Goal: Task Accomplishment & Management: Use online tool/utility

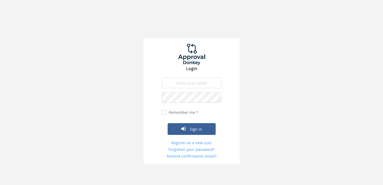
click at [182, 87] on input "email" at bounding box center [191, 83] width 59 height 11
type input "[EMAIL_ADDRESS][DOMAIN_NAME]"
click at [184, 122] on div "Sign in" at bounding box center [191, 121] width 59 height 28
click at [184, 124] on button "Sign in" at bounding box center [191, 129] width 48 height 12
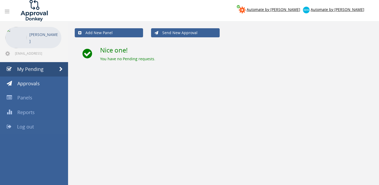
click at [34, 126] on link "Log out" at bounding box center [34, 127] width 68 height 14
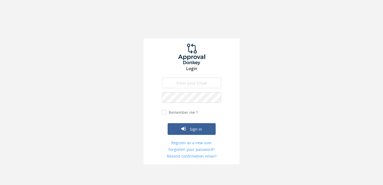
click at [194, 86] on input "email" at bounding box center [191, 83] width 59 height 11
type input "[EMAIL_ADDRESS][DOMAIN_NAME]"
click at [194, 130] on button "Sign in" at bounding box center [191, 129] width 48 height 12
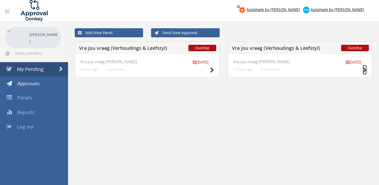
click at [364, 72] on icon at bounding box center [364, 70] width 4 height 6
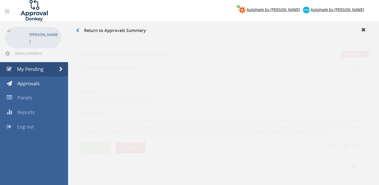
click at [92, 143] on button "Approve" at bounding box center [95, 142] width 30 height 11
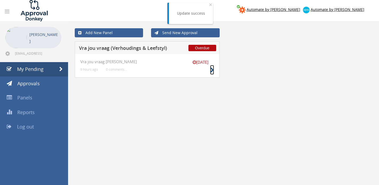
click at [211, 69] on icon at bounding box center [212, 70] width 4 height 6
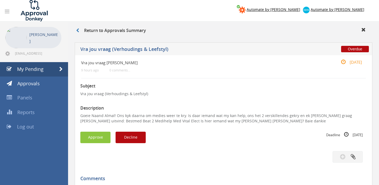
click at [98, 143] on div "Subject Vra jou vraag ([PERSON_NAME] & Leefstyl) Description Goeie Naand Almal!…" at bounding box center [223, 182] width 286 height 209
click at [101, 135] on button "Approve" at bounding box center [95, 137] width 30 height 11
